Goal: Ask a question

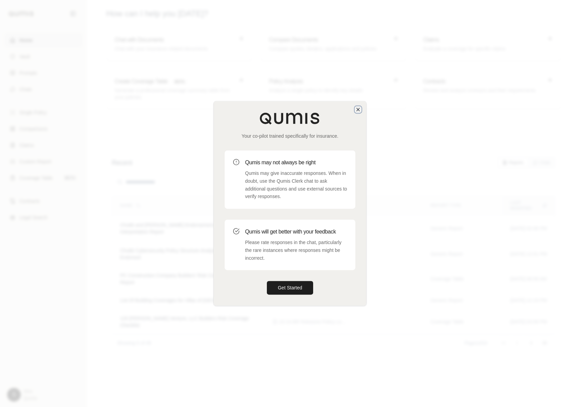
click at [356, 108] on icon "button" at bounding box center [357, 109] width 5 height 5
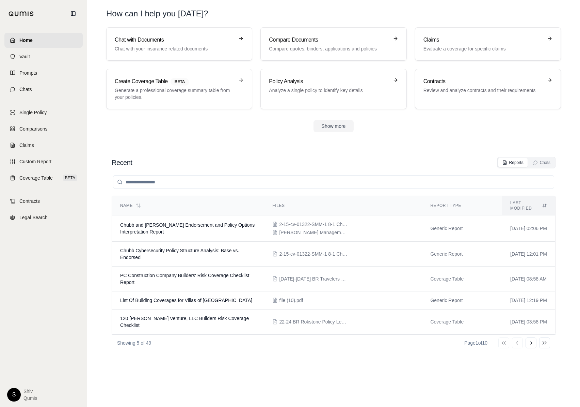
click at [14, 400] on html "Home Vault Prompts Chats Single Policy Comparisons Claims Custom Report Coverag…" at bounding box center [290, 203] width 580 height 407
click at [35, 333] on link "Member Portal" at bounding box center [30, 332] width 56 height 11
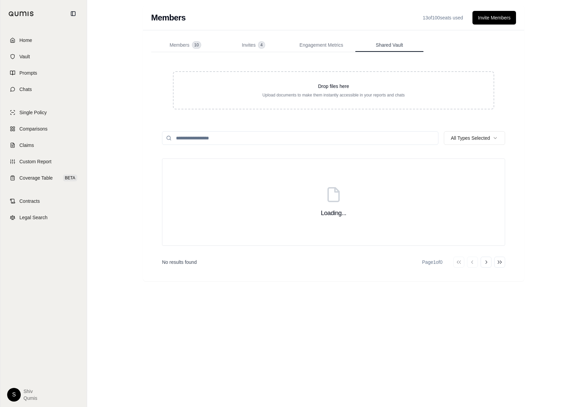
click at [385, 51] on button "Shared Vault" at bounding box center [389, 45] width 68 height 14
click at [317, 46] on span "Engagement Metrics" at bounding box center [322, 45] width 44 height 7
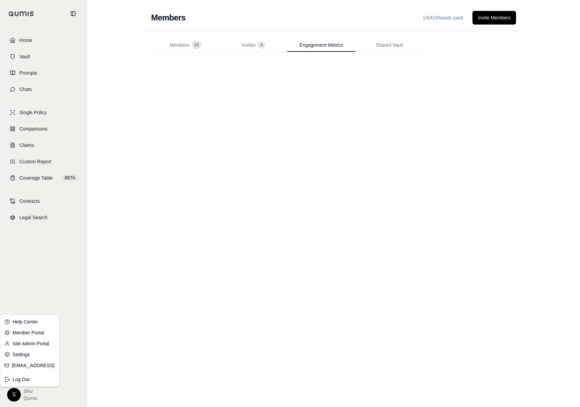
click at [11, 394] on html "Home Vault Prompts Chats Single Policy Comparisons Claims Custom Report Coverag…" at bounding box center [290, 203] width 580 height 407
click at [25, 343] on link "Site Admin Portal" at bounding box center [30, 343] width 56 height 11
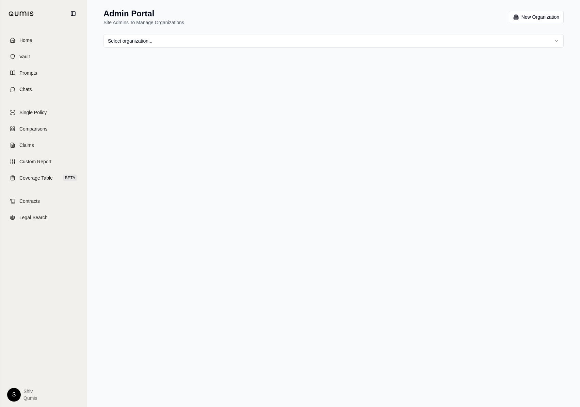
click at [225, 42] on html "Home Vault Prompts Chats Single Policy Comparisons Claims Custom Report Coverag…" at bounding box center [290, 203] width 580 height 407
click at [238, 271] on html "Home Vault Prompts Chats Single Policy Comparisons Claims Custom Report Coverag…" at bounding box center [290, 203] width 580 height 407
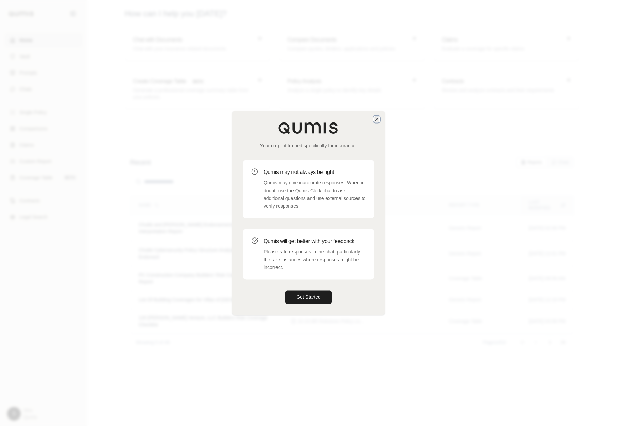
click at [378, 119] on icon "button" at bounding box center [376, 118] width 5 height 5
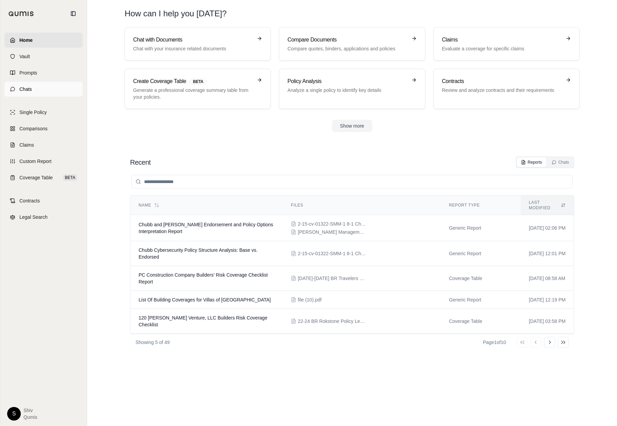
click at [30, 91] on span "Chats" at bounding box center [25, 89] width 13 height 7
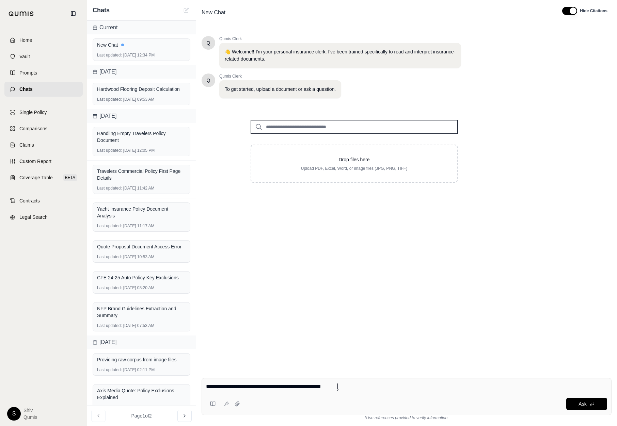
type textarea "**********"
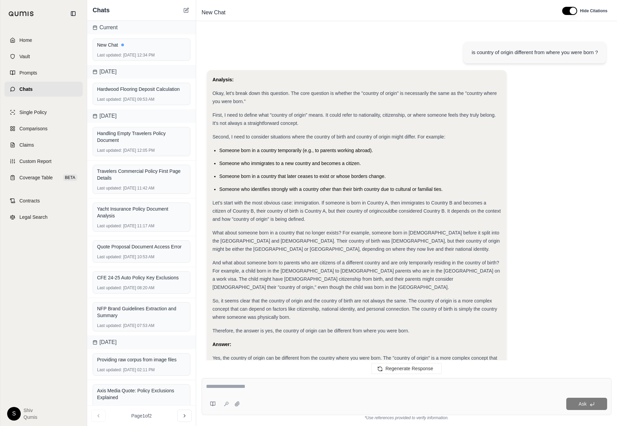
scroll to position [114, 0]
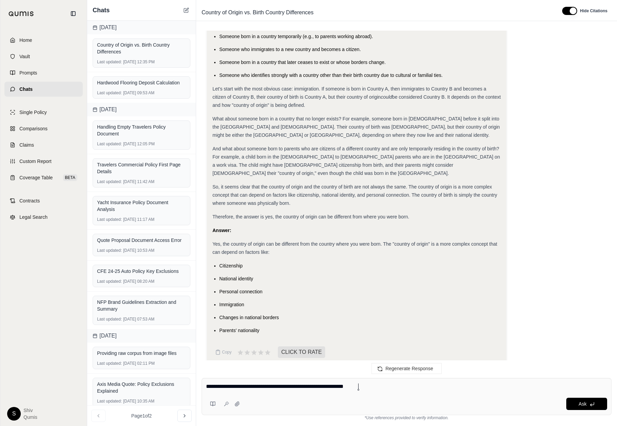
type textarea "**********"
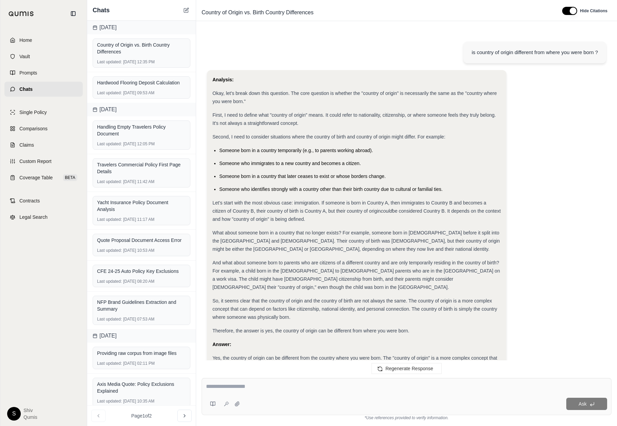
scroll to position [542, 0]
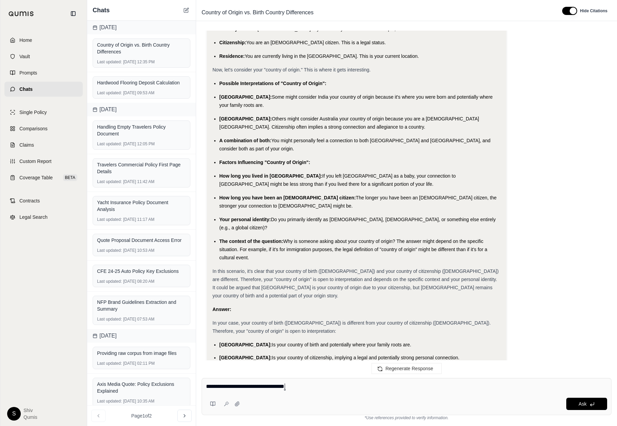
type textarea "**********"
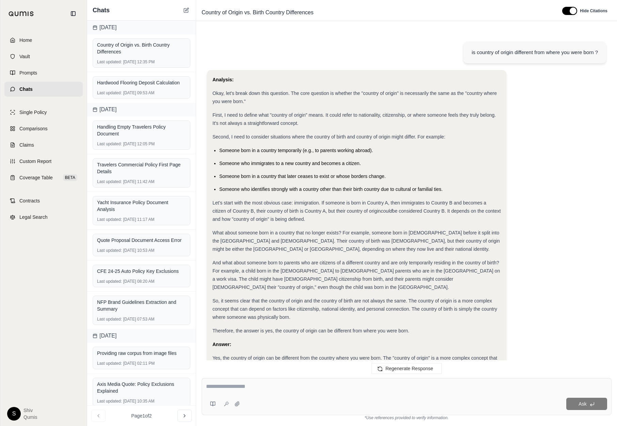
scroll to position [854, 0]
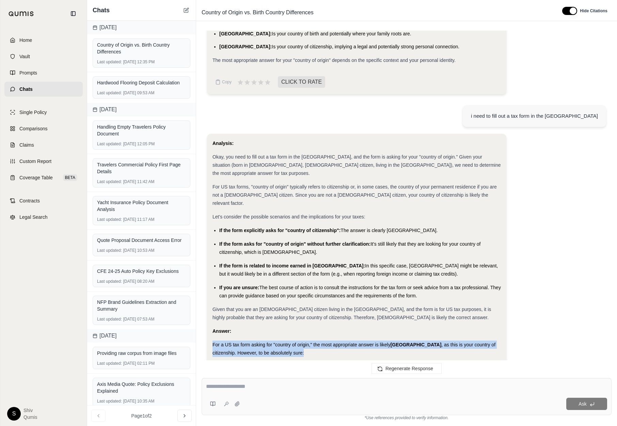
drag, startPoint x: 291, startPoint y: 288, endPoint x: 210, endPoint y: 279, distance: 81.6
click at [210, 279] on div "Analysis: Okay, you need to fill out a tax form in the US, and the form is aski…" at bounding box center [356, 278] width 299 height 288
drag, startPoint x: 256, startPoint y: 325, endPoint x: 211, endPoint y: 275, distance: 67.0
click at [211, 276] on div "Analysis: Okay, you need to fill out a tax form in the US, and the form is aski…" at bounding box center [356, 278] width 299 height 288
drag, startPoint x: 266, startPoint y: 324, endPoint x: 209, endPoint y: 274, distance: 75.7
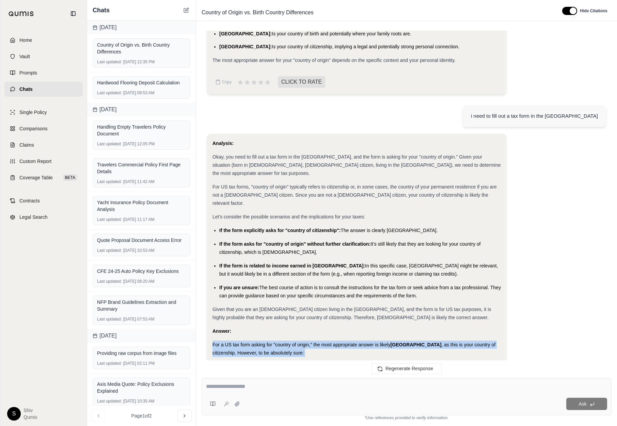
click at [209, 274] on div "Analysis: Okay, you need to fill out a tax form in the US, and the form is aski…" at bounding box center [356, 278] width 299 height 288
copy div "For a US tax form asking for "country of origin," the most appropriate answer i…"
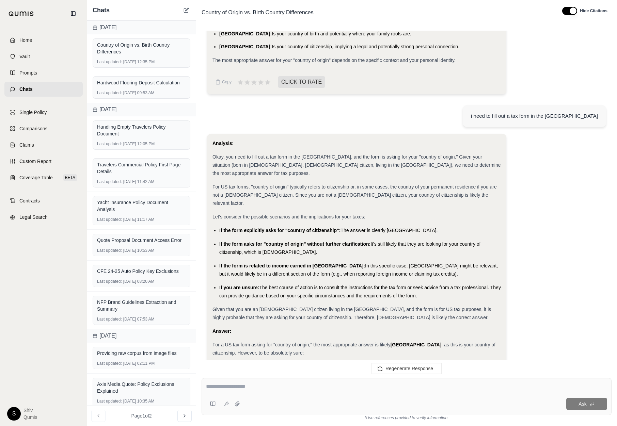
click at [300, 388] on textarea at bounding box center [406, 387] width 401 height 8
type textarea "**********"
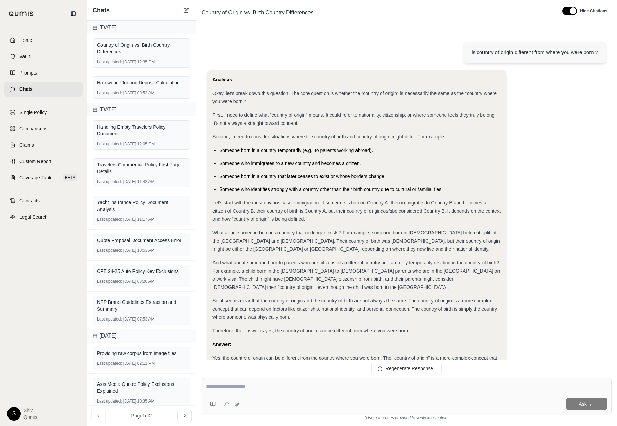
scroll to position [1067, 0]
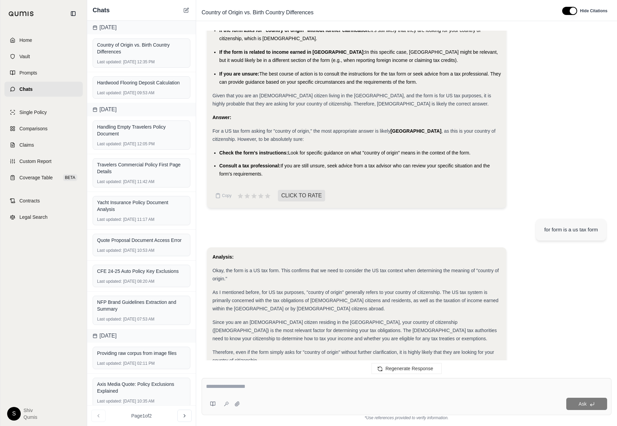
drag, startPoint x: 211, startPoint y: 322, endPoint x: 502, endPoint y: 325, distance: 290.5
click at [502, 325] on div "Analysis: Okay, the form is a US tax form. This confirms that we need to consid…" at bounding box center [356, 339] width 299 height 183
copy div "For a US tax form, "country of origin" most likely refers to your country of ci…"
click at [337, 288] on div "As I mentioned before, for US tax purposes, "country of origin" generally refer…" at bounding box center [356, 300] width 288 height 25
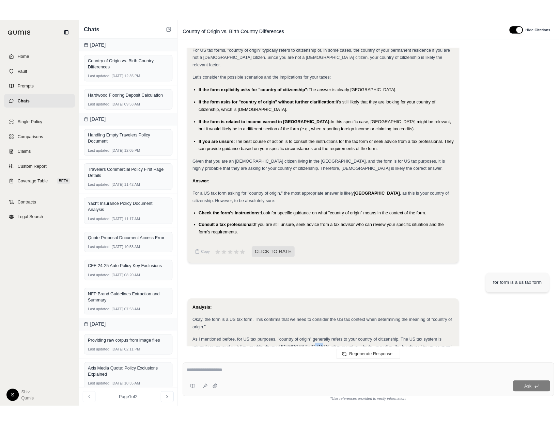
scroll to position [1021, 0]
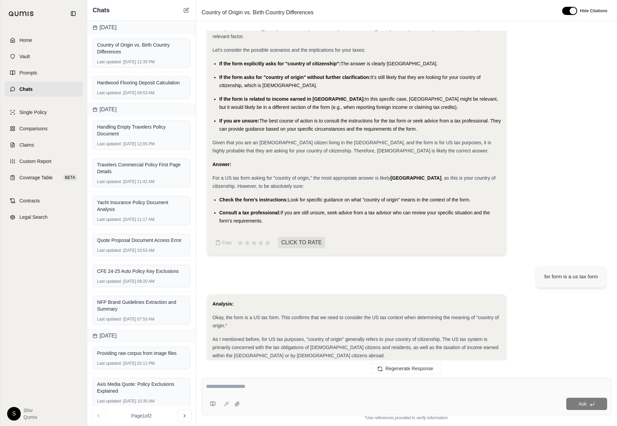
drag, startPoint x: 615, startPoint y: 235, endPoint x: 594, endPoint y: 235, distance: 21.1
click at [594, 235] on div "is country of origin different from where you were born ? Analysis: Okay, let's…" at bounding box center [406, 199] width 421 height 348
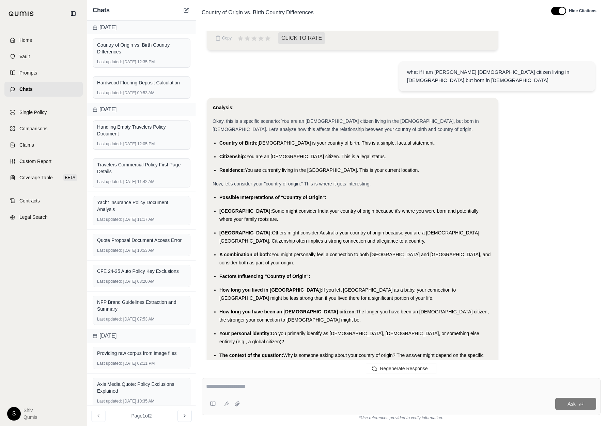
scroll to position [426, 0]
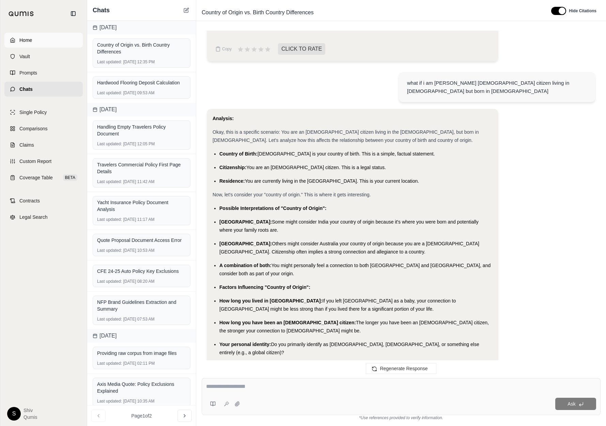
click at [21, 42] on span "Home" at bounding box center [25, 40] width 13 height 7
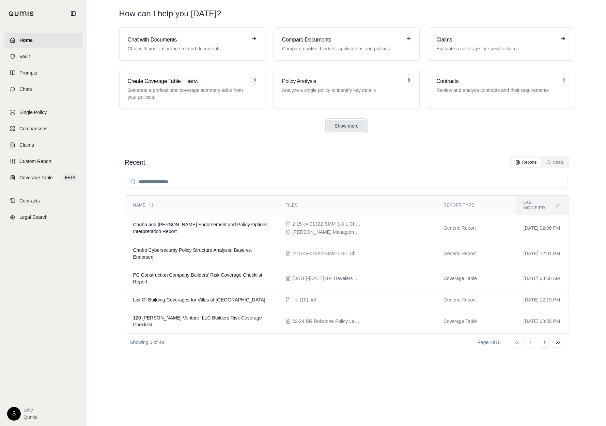
click at [347, 124] on button "Show more" at bounding box center [346, 126] width 41 height 12
